Goal: Communication & Community: Answer question/provide support

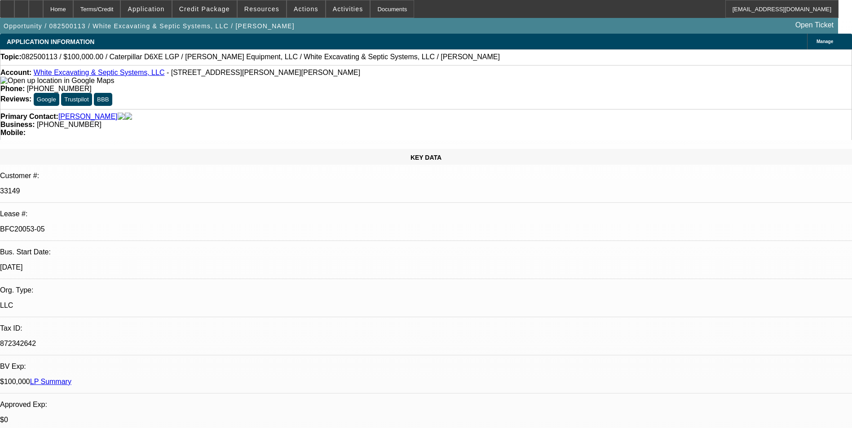
select select "0"
select select "2"
select select "0"
select select "2"
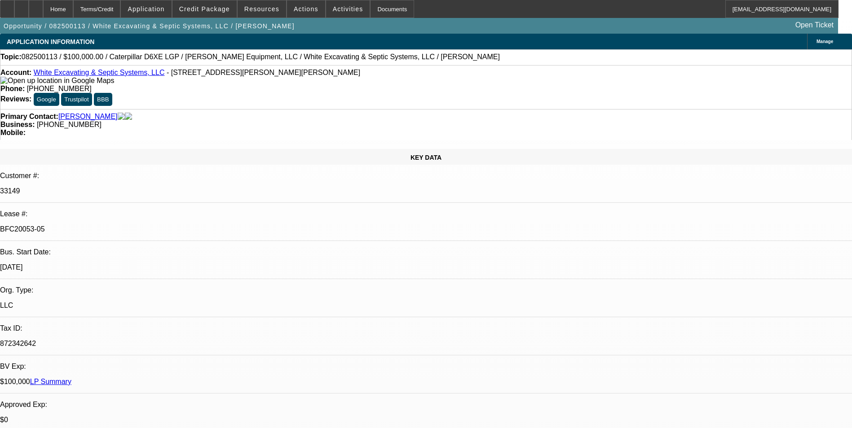
select select "0"
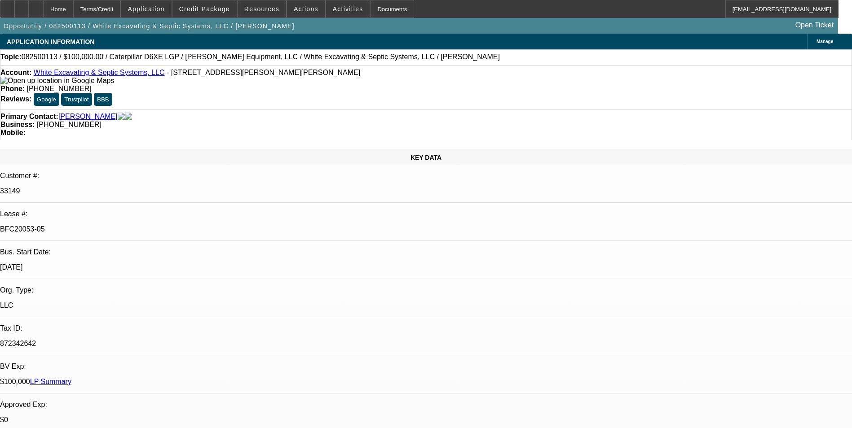
select select "1"
select select "2"
select select "6"
select select "1"
select select "2"
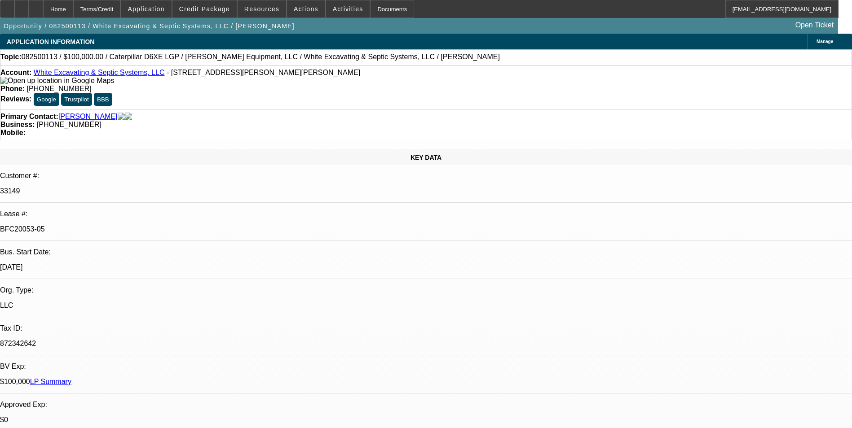
select select "6"
select select "1"
select select "6"
select select "1"
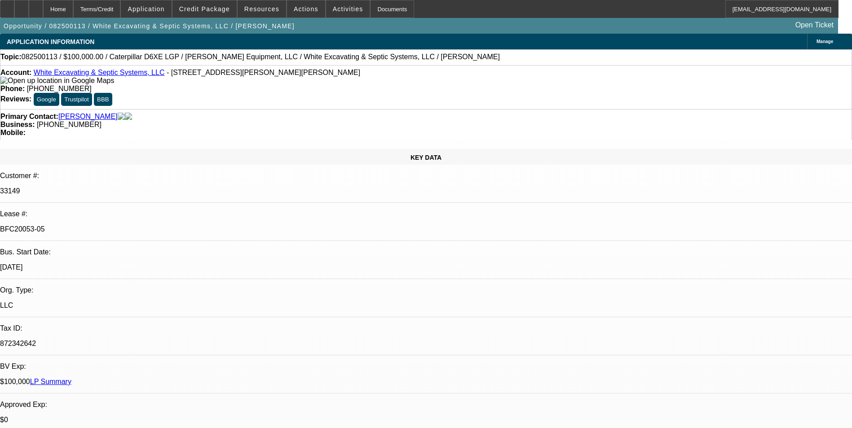
select select "2"
select select "6"
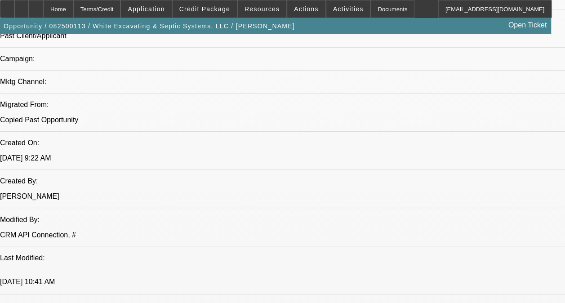
scroll to position [674, 0]
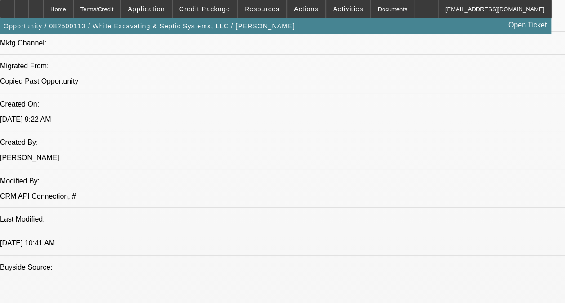
drag, startPoint x: 173, startPoint y: 128, endPoint x: 259, endPoint y: 157, distance: 90.5
copy span "02 CONTRACT IS A DISC-SVC DEAL ON ONGOING ACH. ITS A VERY NEW DEAL, CONTRACT HA…"
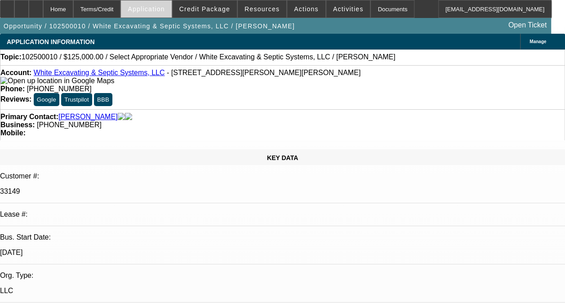
select select "0"
select select "2"
select select "0.1"
select select "4"
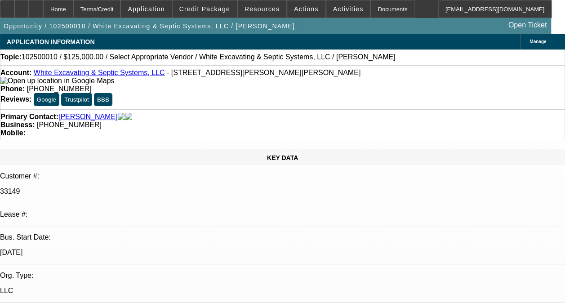
radio input "true"
paste textarea "02 CONTRACT IS A DISC-SVC DEAL ON ONGOING ACH. ITS A VERY NEW DEAL, CONTRACT HA…"
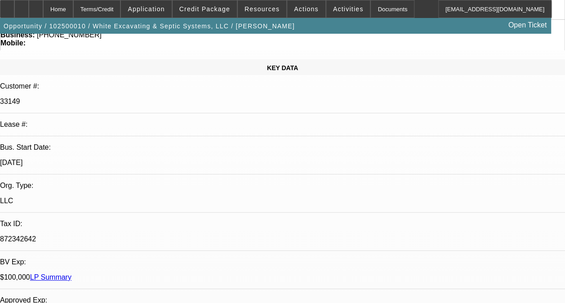
scroll to position [65, 0]
type textarea "02 CONTRACT IS A DISC-SVC DEAL ON ONGOING ACH. ITS A VERY NEW DEAL, CONTRACT HA…"
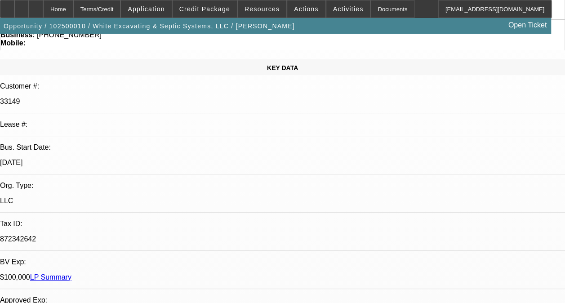
radio input "true"
